Goal: Task Accomplishment & Management: Complete application form

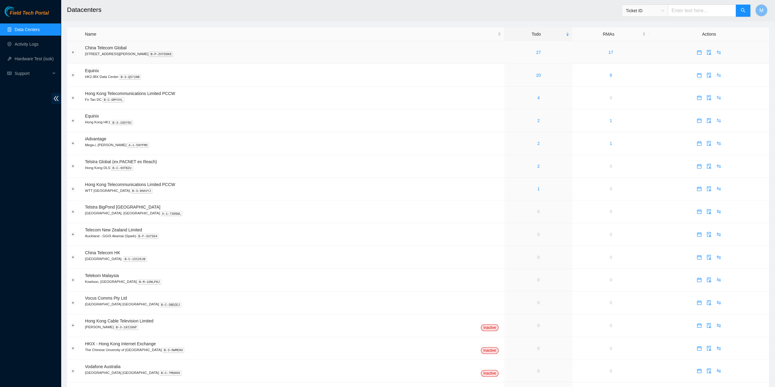
click at [522, 51] on div "27" at bounding box center [539, 52] width 62 height 7
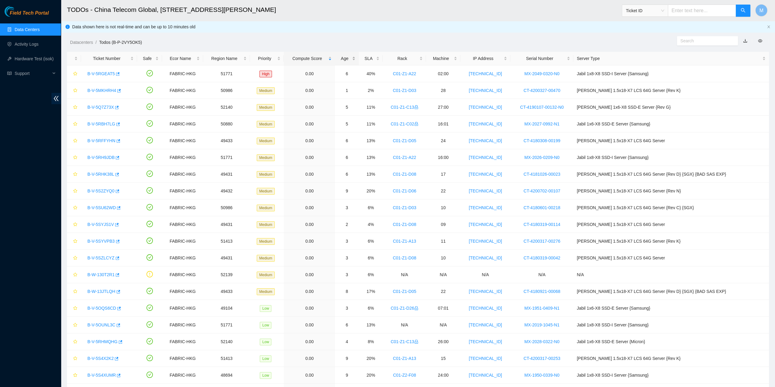
click at [355, 56] on div "Age" at bounding box center [346, 58] width 17 height 7
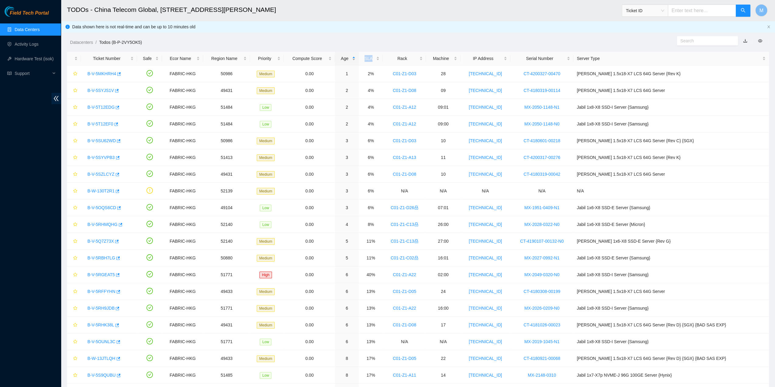
click at [355, 56] on div "Age" at bounding box center [346, 58] width 17 height 7
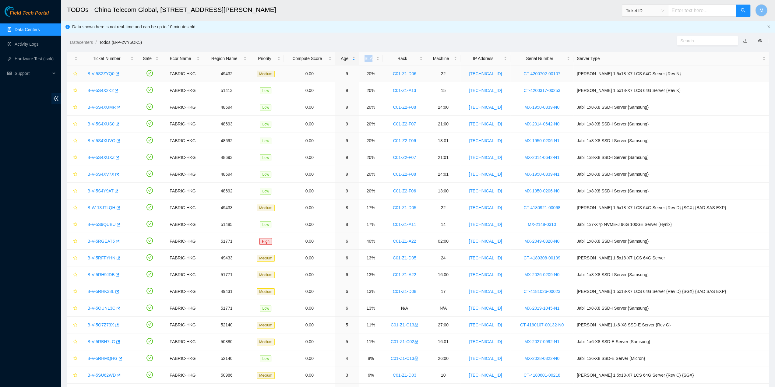
click at [104, 75] on link "B-V-5S2ZYQ0" at bounding box center [100, 73] width 27 height 5
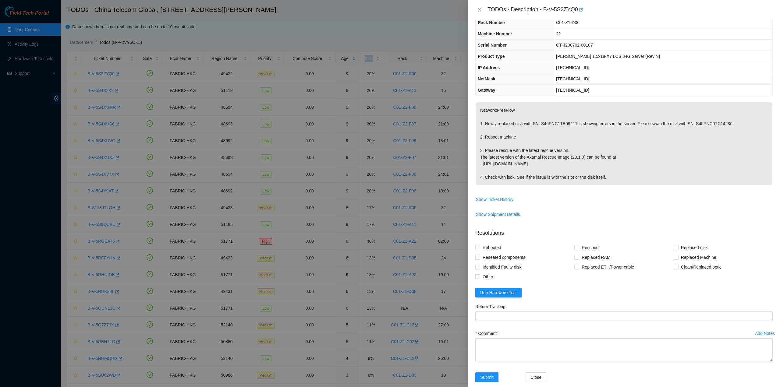
scroll to position [37, 0]
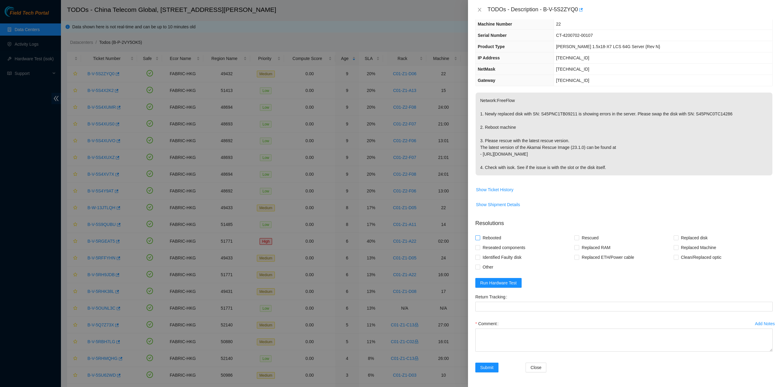
drag, startPoint x: 496, startPoint y: 245, endPoint x: 492, endPoint y: 238, distance: 7.1
click at [496, 244] on span "Reseated components" at bounding box center [504, 248] width 48 height 10
click at [479, 245] on input "Reseated components" at bounding box center [477, 247] width 4 height 4
checkbox input "true"
click at [492, 237] on span "Rebooted" at bounding box center [491, 238] width 23 height 10
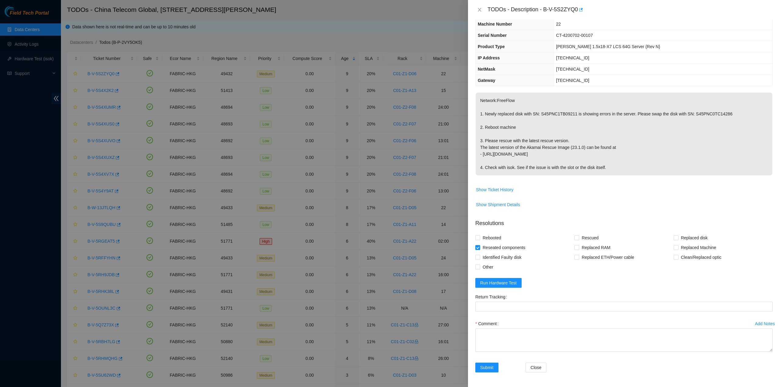
click at [479, 237] on input "Rebooted" at bounding box center [477, 237] width 4 height 4
checkbox input "true"
click at [496, 280] on span "Run Hardware Test" at bounding box center [498, 283] width 37 height 7
click at [584, 238] on span "Rescued" at bounding box center [590, 238] width 22 height 10
click at [578, 238] on input "Rescued" at bounding box center [576, 237] width 4 height 4
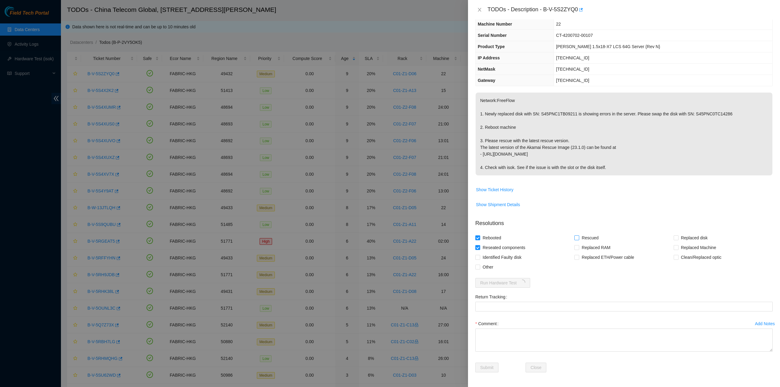
checkbox input "true"
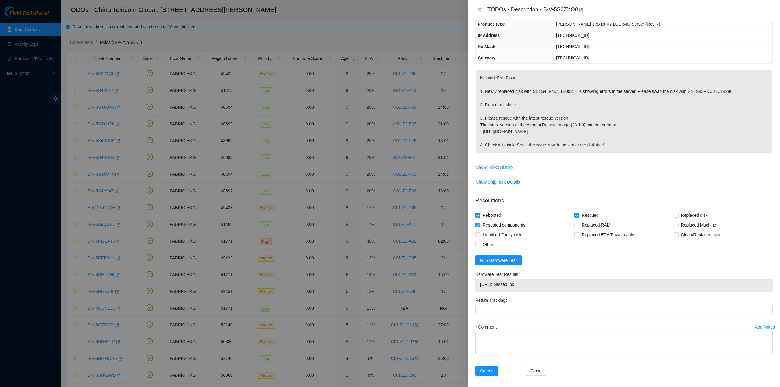
scroll to position [62, 0]
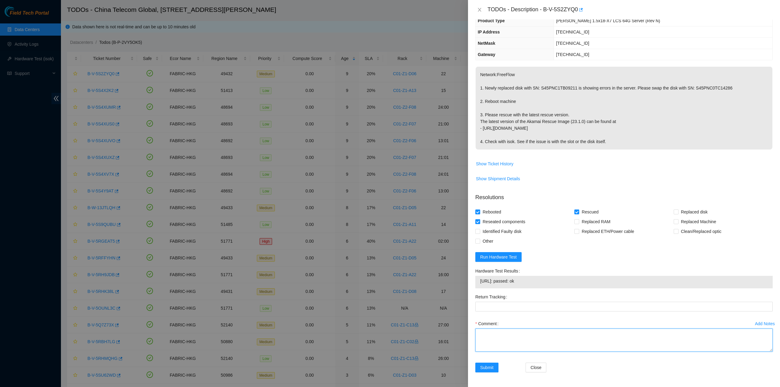
click at [524, 334] on textarea "Comment" at bounding box center [623, 340] width 297 height 23
type textarea "pass ok"
click at [491, 371] on button "Submit" at bounding box center [486, 368] width 23 height 10
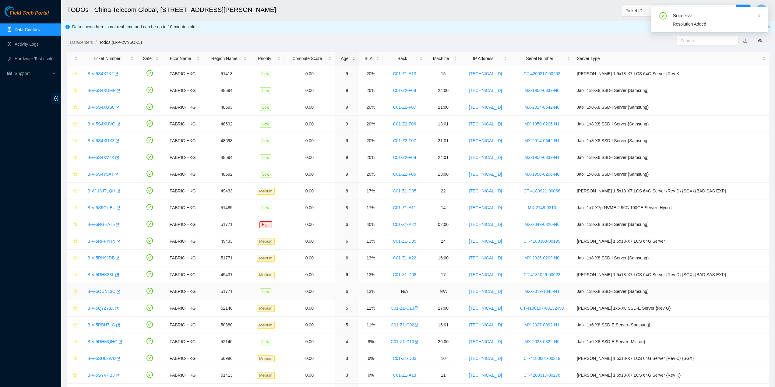
click at [111, 291] on link "B-V-5OUNL3C" at bounding box center [101, 291] width 28 height 5
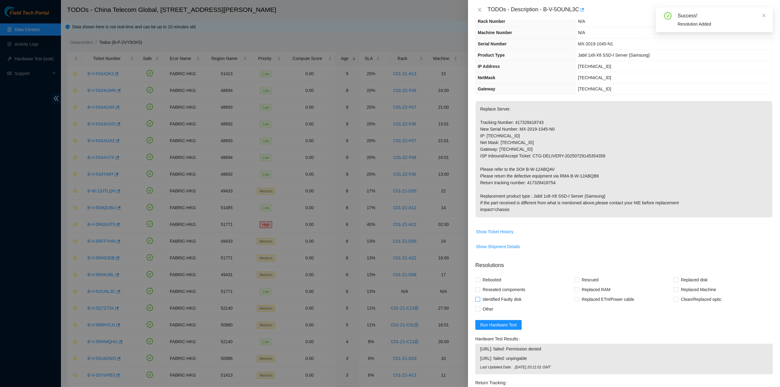
scroll to position [30, 0]
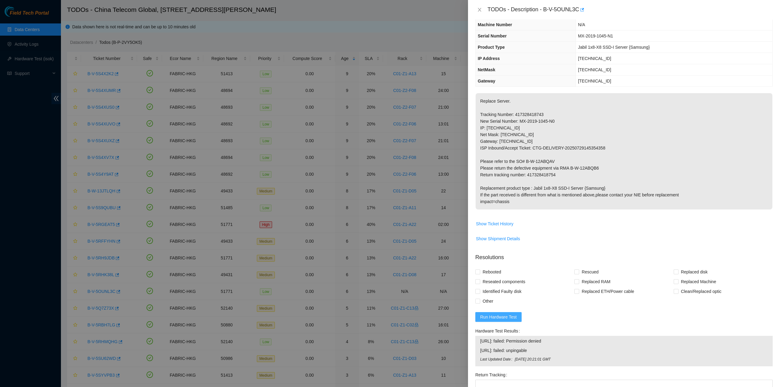
click at [502, 316] on span "Run Hardware Test" at bounding box center [498, 317] width 37 height 7
